Goal: Book appointment/travel/reservation

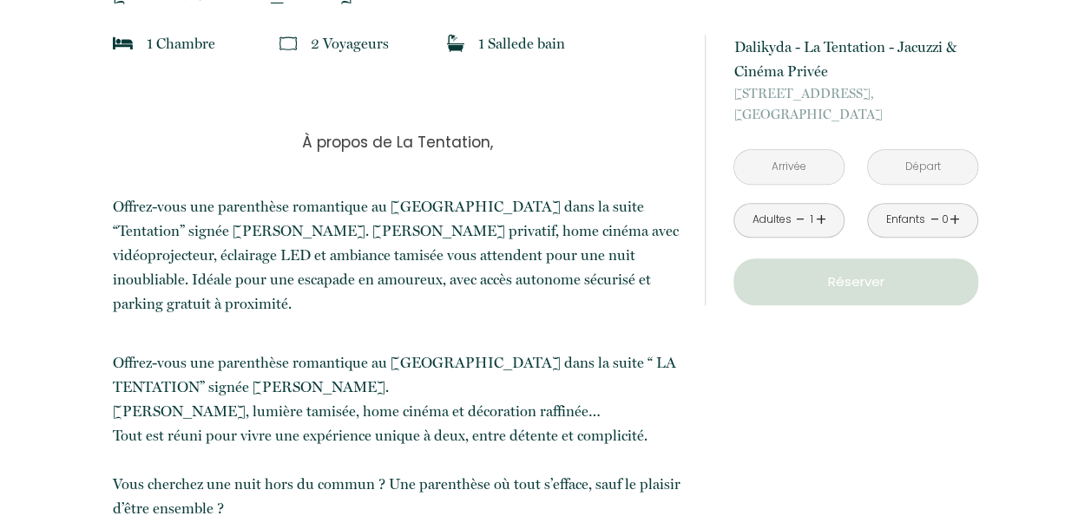
scroll to position [521, 0]
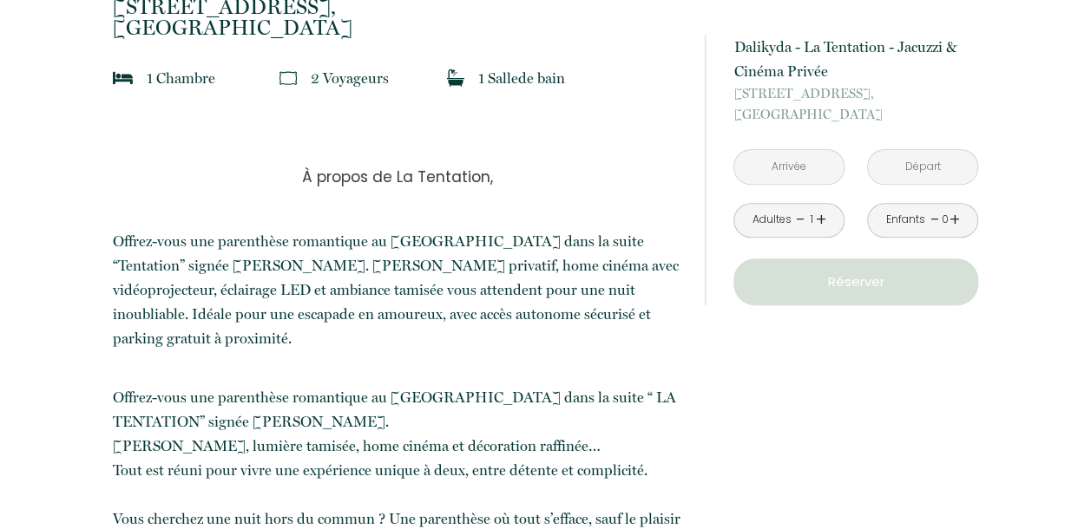
click at [793, 164] on input "text" at bounding box center [788, 167] width 109 height 34
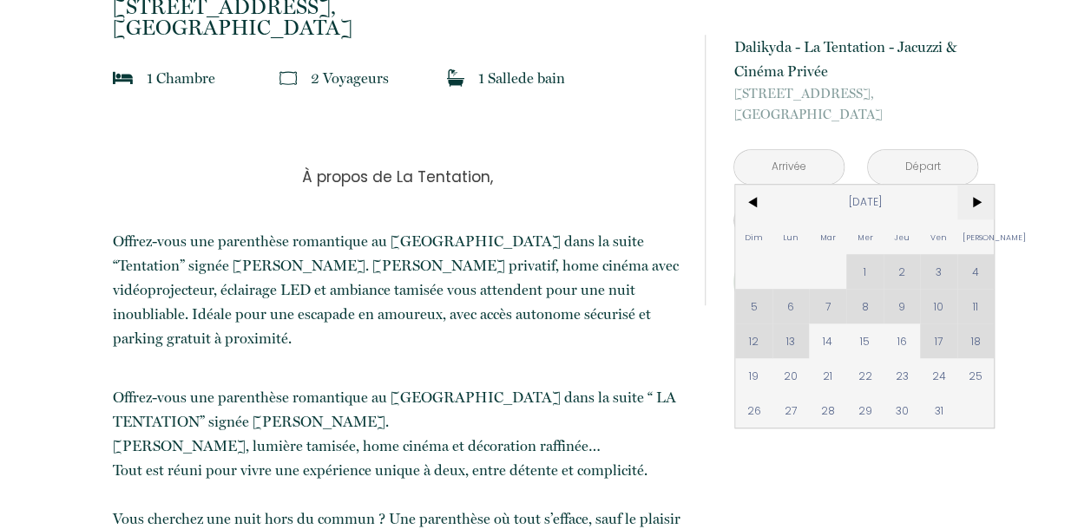
click at [975, 200] on span ">" at bounding box center [975, 202] width 37 height 35
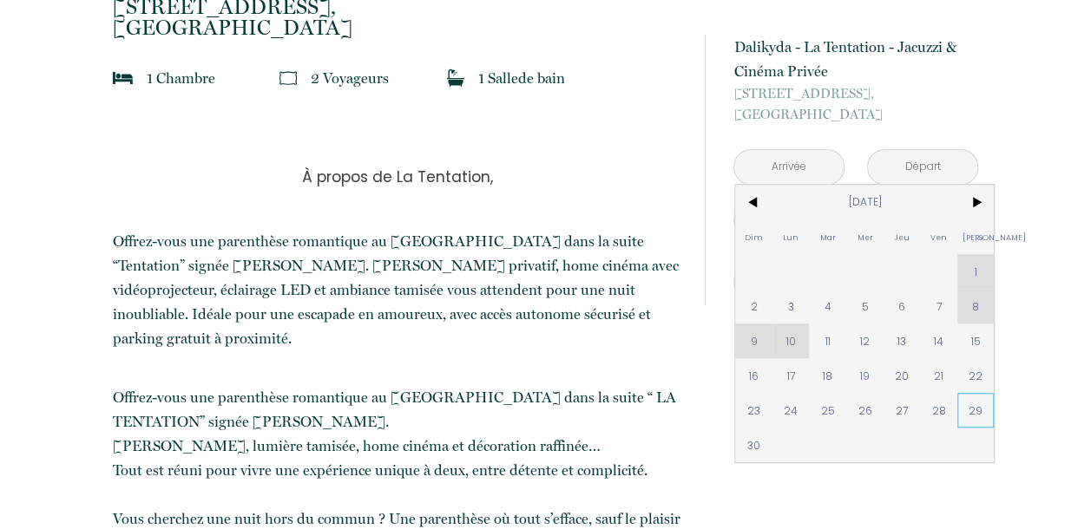
click at [975, 406] on span "29" at bounding box center [975, 410] width 37 height 35
type input "[DATE]"
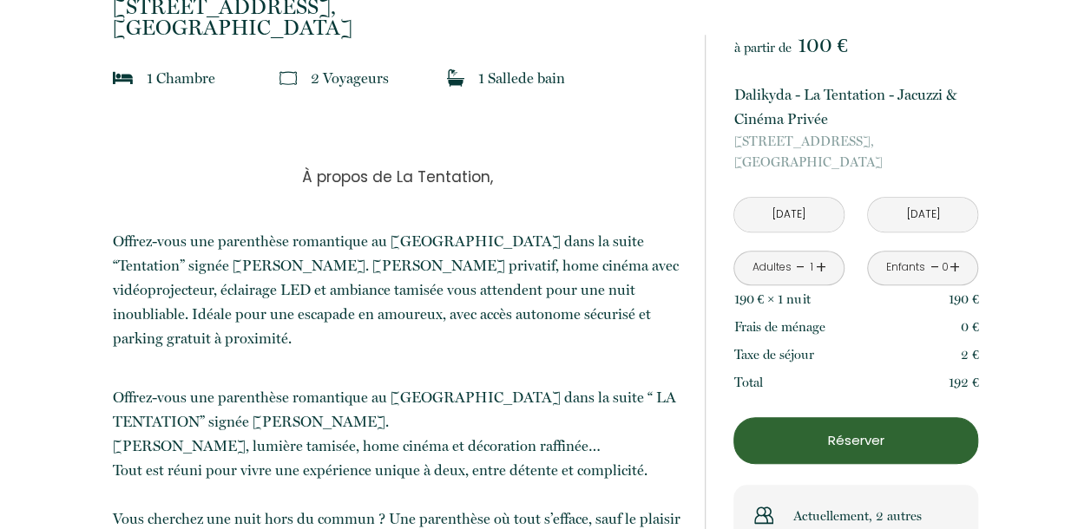
click at [819, 264] on link "+" at bounding box center [821, 267] width 10 height 27
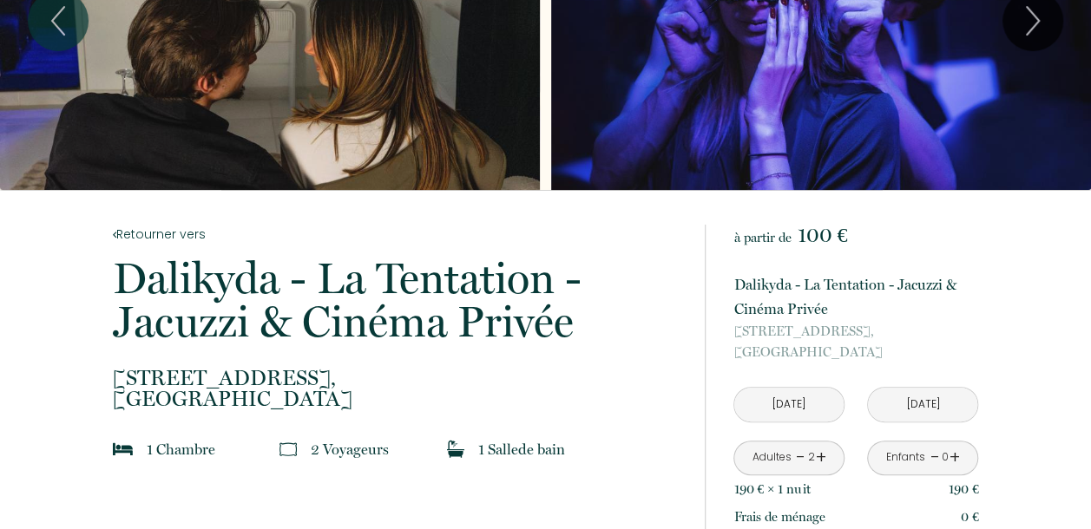
scroll to position [0, 0]
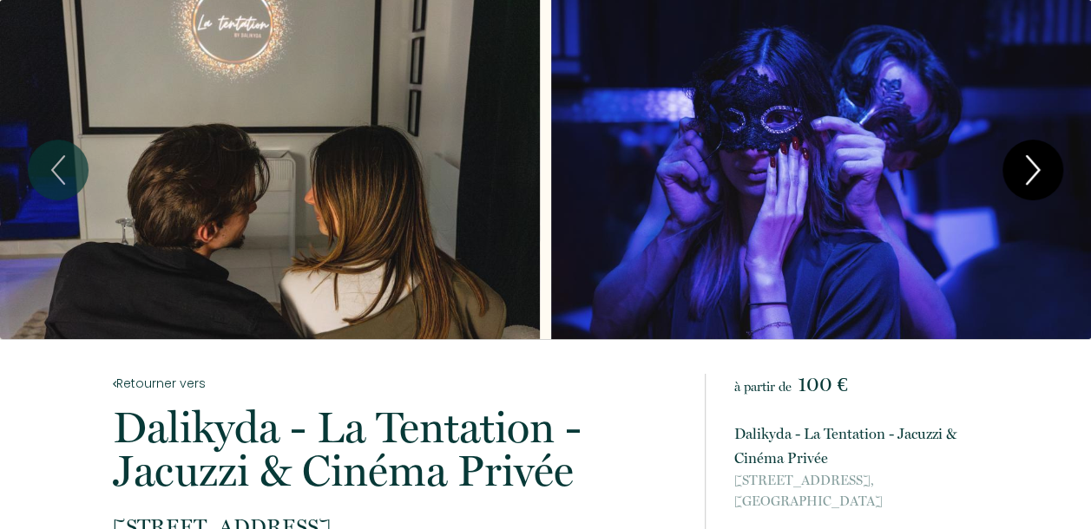
click at [1038, 167] on icon "Next" at bounding box center [1033, 170] width 12 height 28
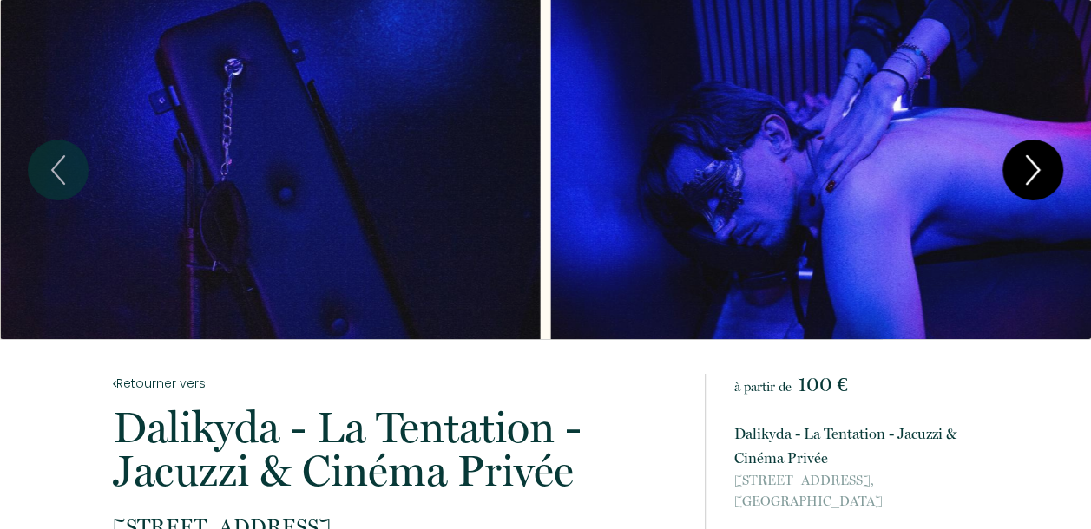
click at [1038, 167] on icon "Next" at bounding box center [1033, 170] width 12 height 28
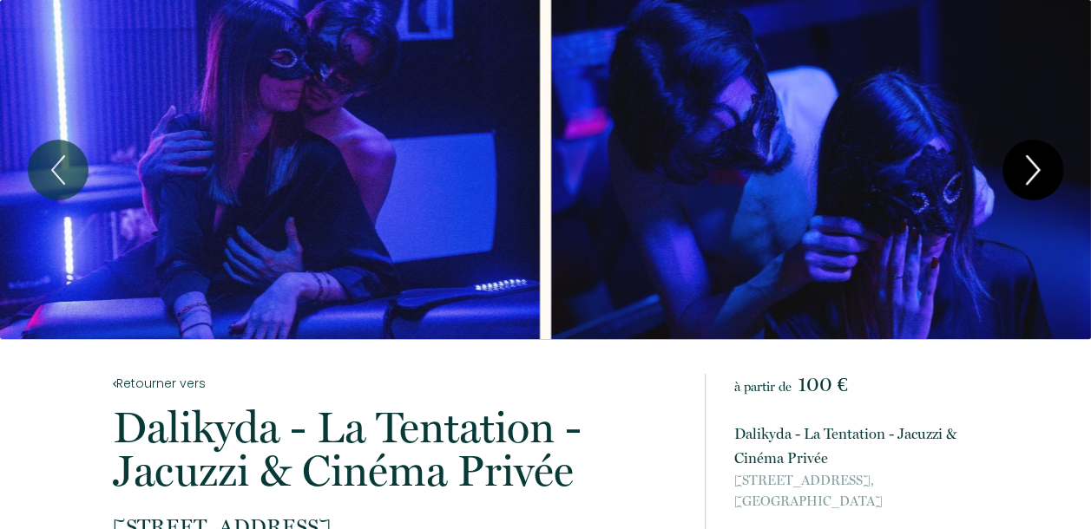
click at [1038, 167] on icon "Next" at bounding box center [1033, 170] width 12 height 28
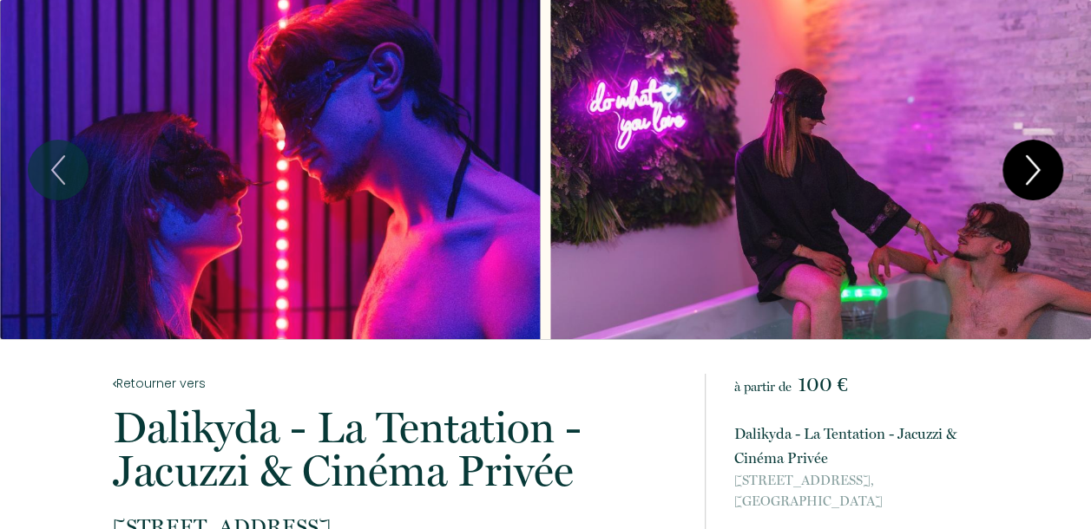
click at [1038, 166] on icon "Next" at bounding box center [1032, 170] width 36 height 52
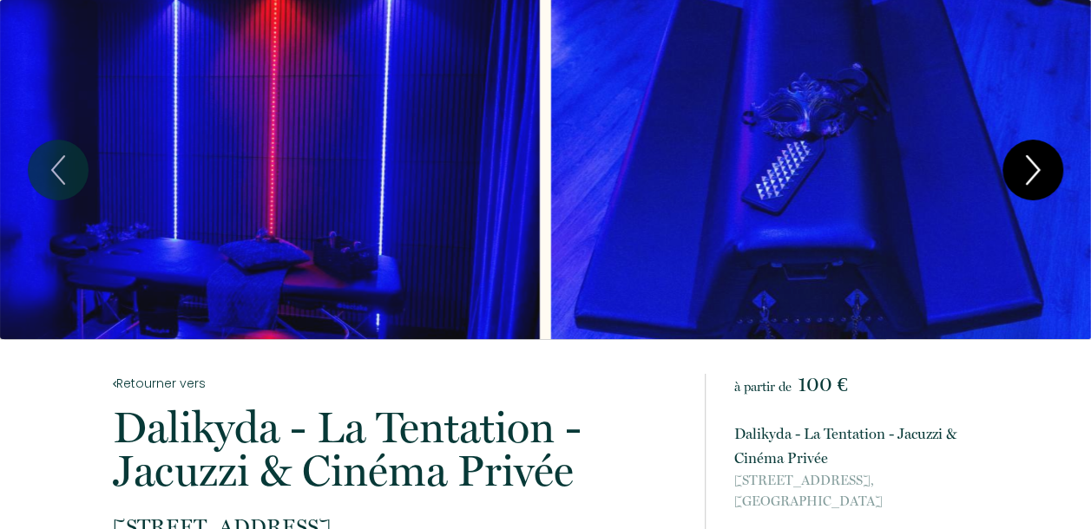
click at [1038, 166] on icon "Next" at bounding box center [1032, 170] width 36 height 52
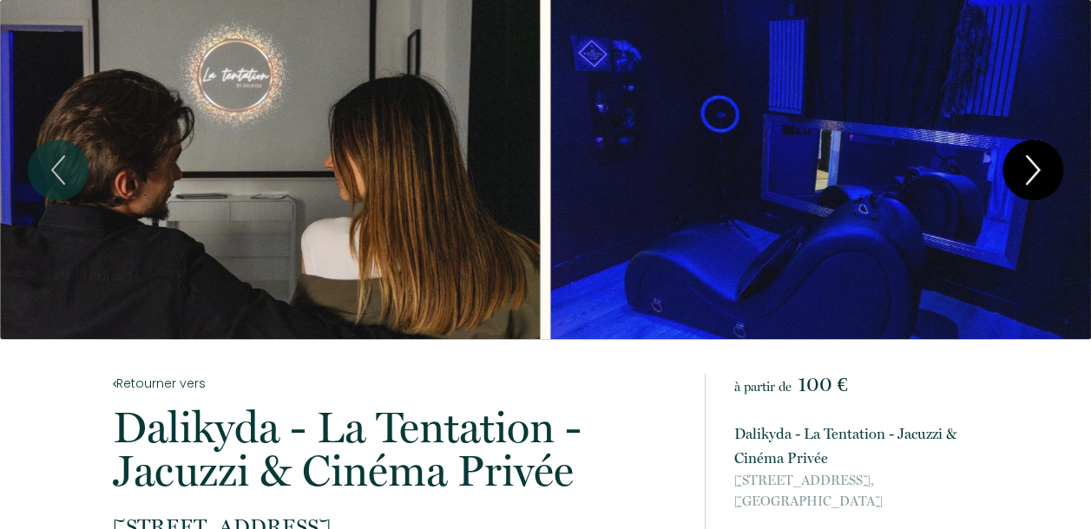
click at [1038, 166] on icon "Next" at bounding box center [1032, 170] width 36 height 52
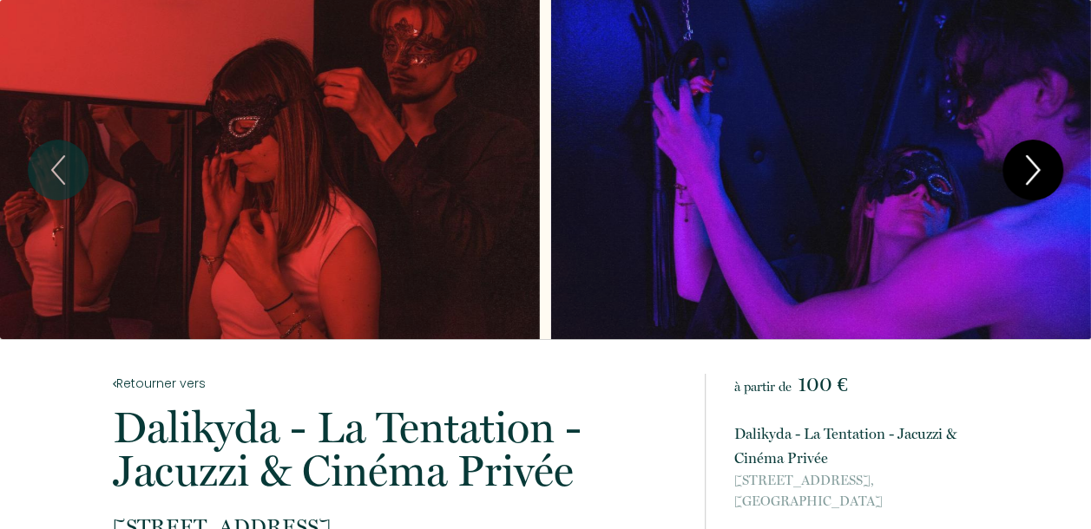
click at [1033, 172] on icon "Next" at bounding box center [1032, 170] width 36 height 52
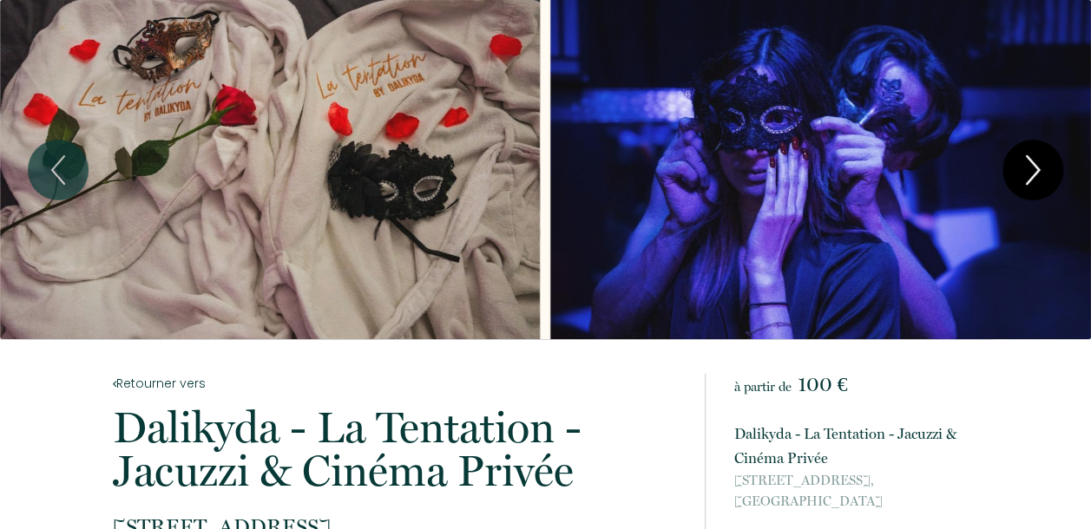
click at [1042, 174] on icon "Next" at bounding box center [1032, 170] width 36 height 52
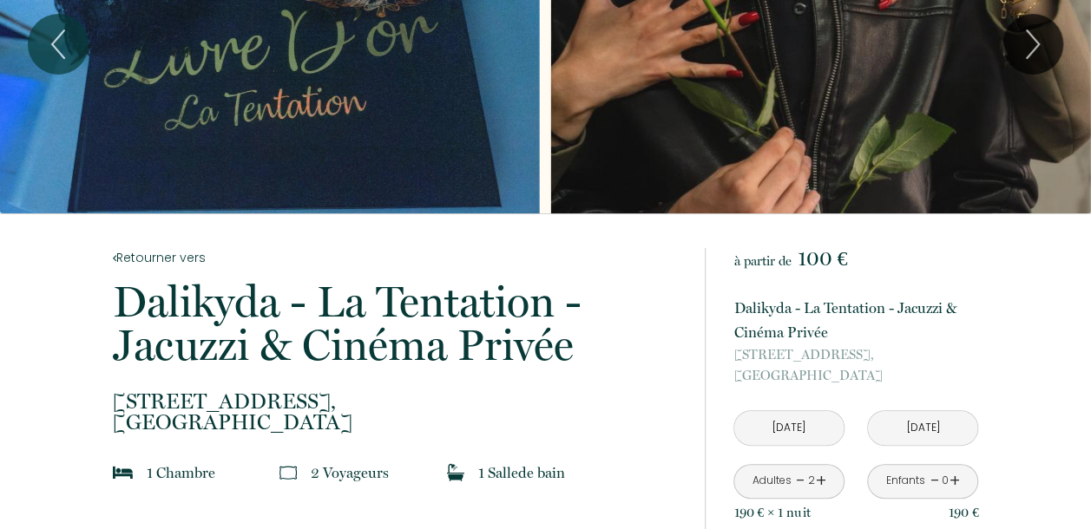
scroll to position [87, 0]
